Goal: Complete application form: Complete application form

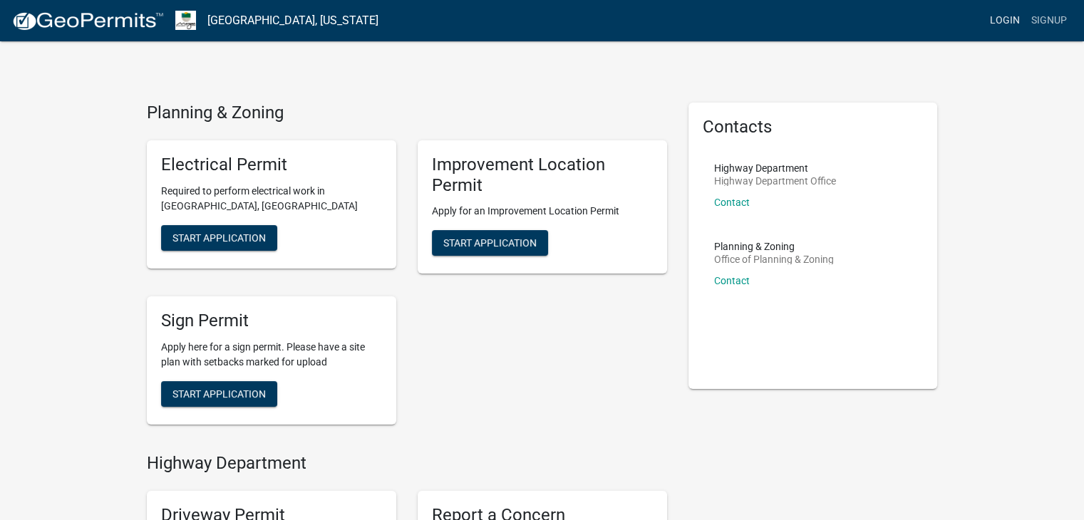
click at [1000, 19] on link "Login" at bounding box center [1004, 20] width 41 height 27
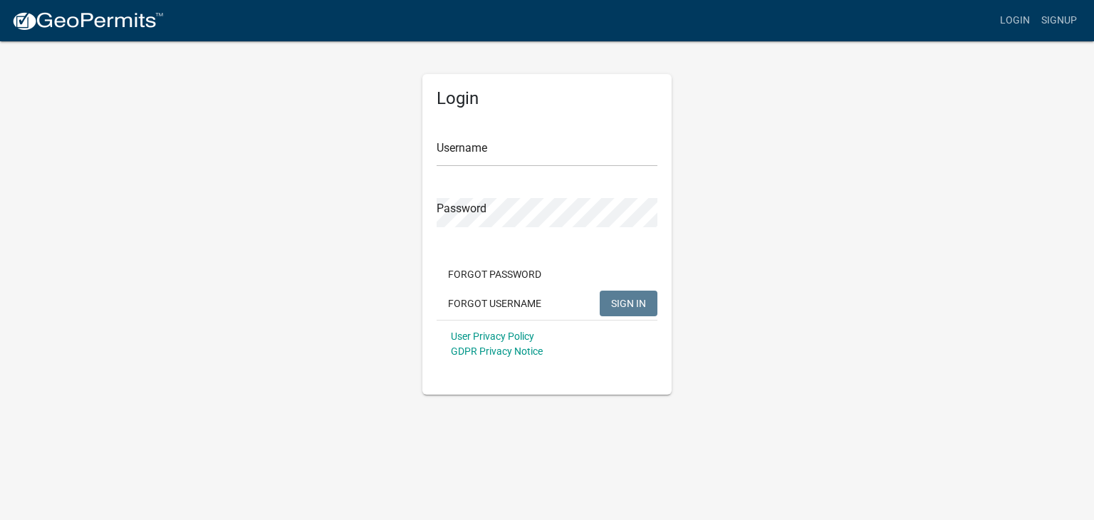
click at [522, 135] on div "Username" at bounding box center [547, 142] width 221 height 49
click at [522, 150] on input "Username" at bounding box center [547, 152] width 221 height 29
type input "joe@viewegh.com"
click at [638, 302] on span "SIGN IN" at bounding box center [628, 302] width 35 height 11
click at [631, 299] on span "SIGN IN" at bounding box center [628, 302] width 35 height 11
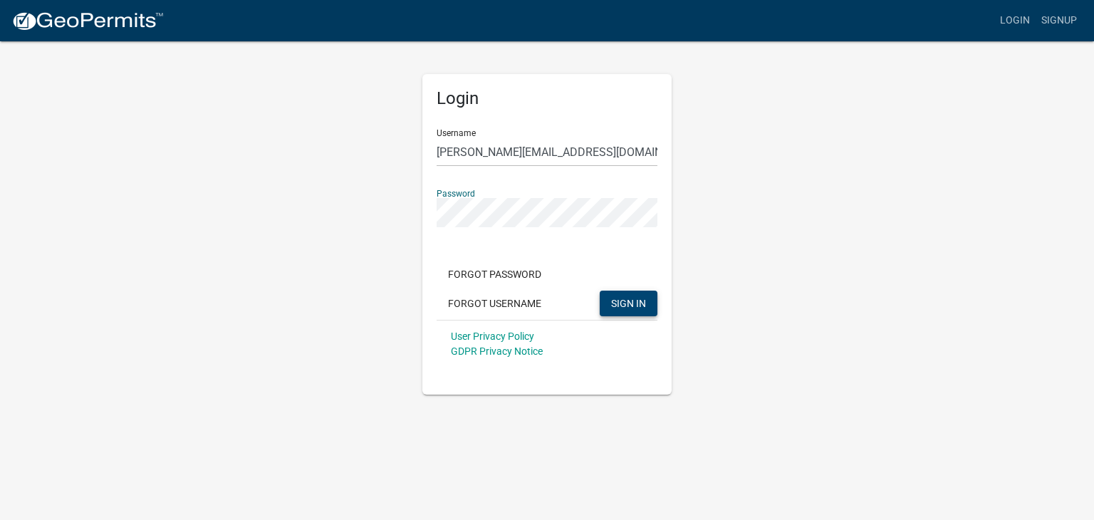
click at [621, 297] on span "SIGN IN" at bounding box center [628, 302] width 35 height 11
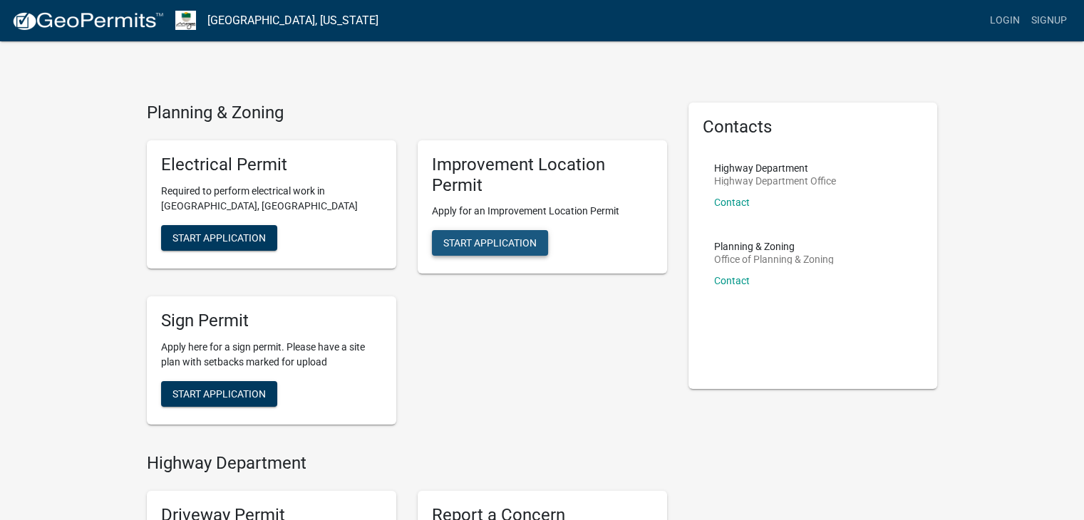
click at [466, 240] on span "Start Application" at bounding box center [489, 242] width 93 height 11
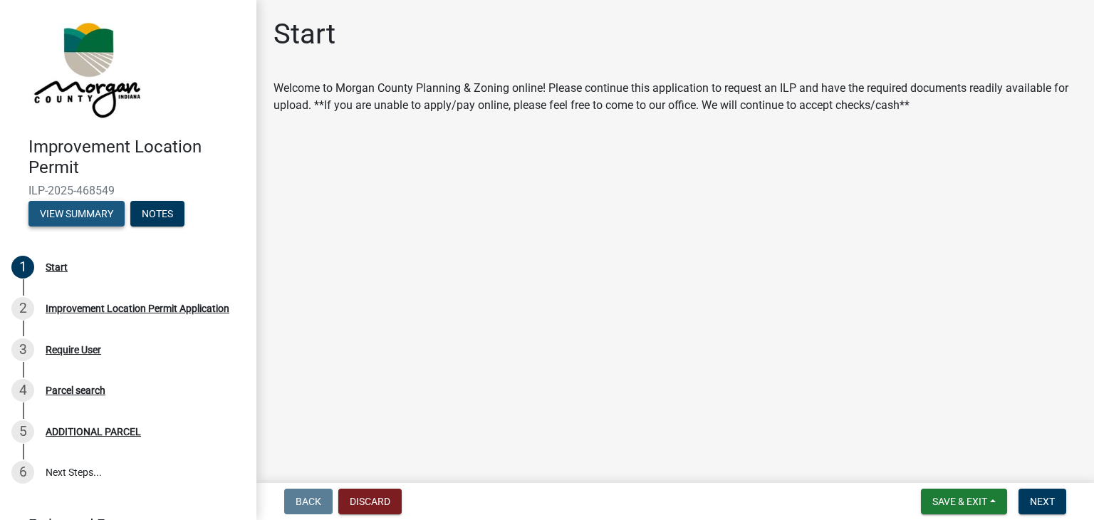
click at [100, 209] on button "View Summary" at bounding box center [76, 214] width 96 height 26
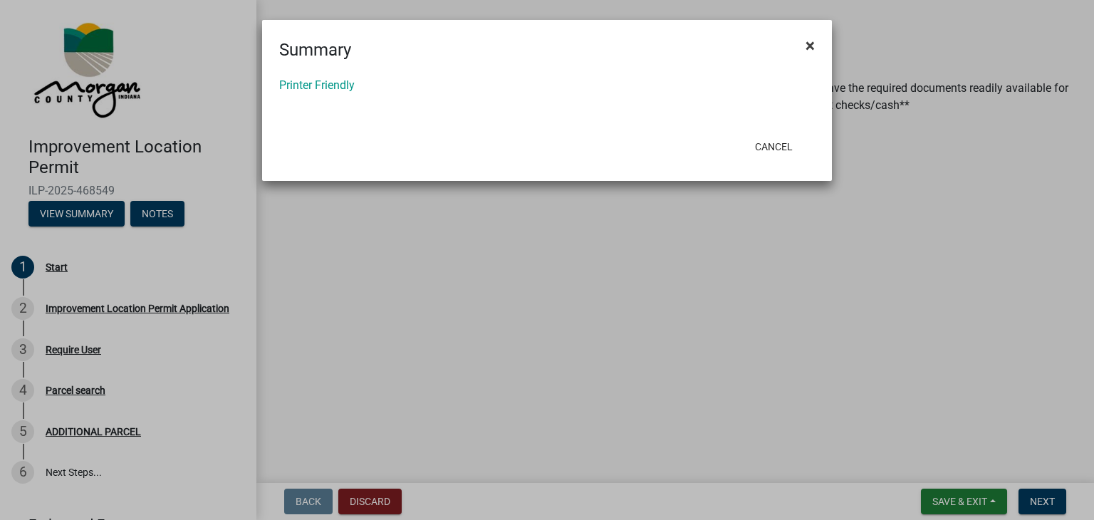
click at [807, 41] on span "×" at bounding box center [810, 46] width 9 height 20
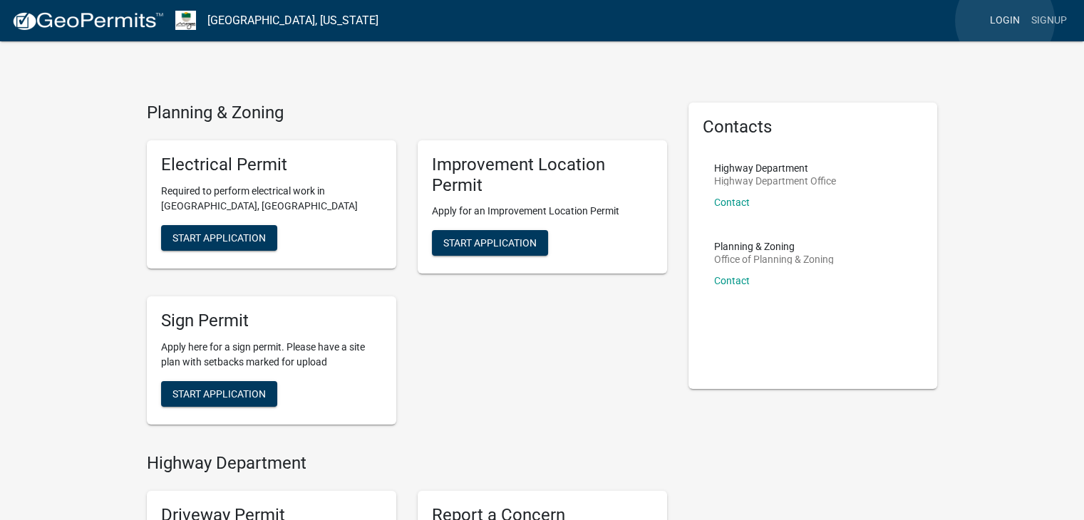
click at [1005, 21] on link "Login" at bounding box center [1004, 20] width 41 height 27
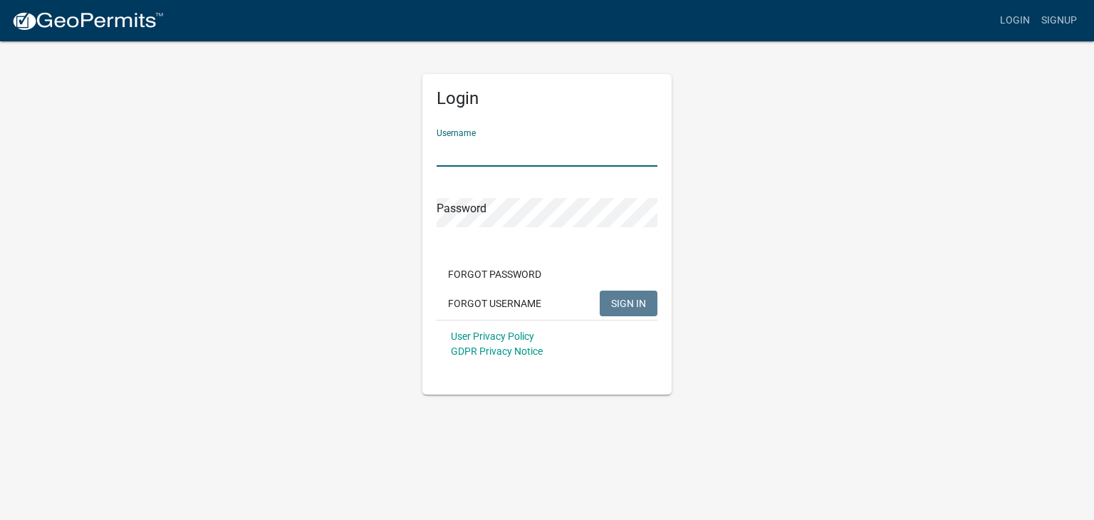
click at [481, 148] on input "Username" at bounding box center [547, 152] width 221 height 29
type input "joe@viewegh.com"
